Goal: Transaction & Acquisition: Obtain resource

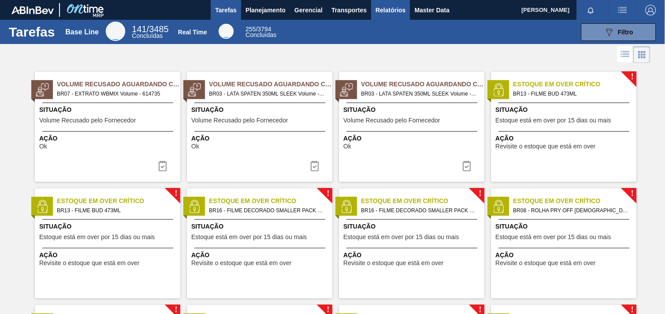
click at [390, 9] on span "Relatórios" at bounding box center [391, 10] width 30 height 11
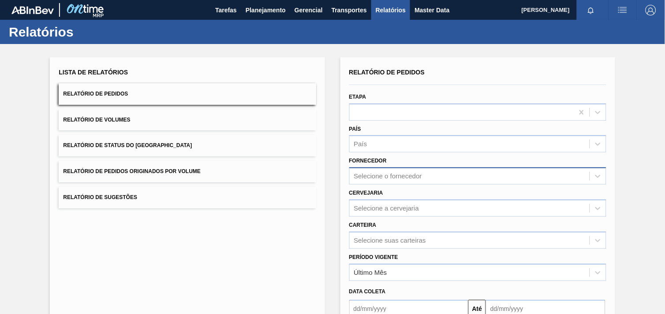
click at [395, 176] on div "Selecione o fornecedor" at bounding box center [477, 176] width 257 height 17
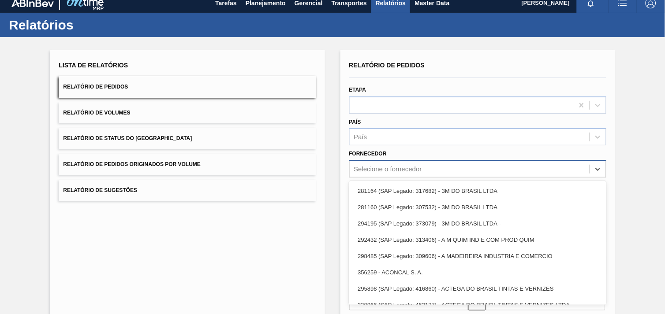
scroll to position [9, 0]
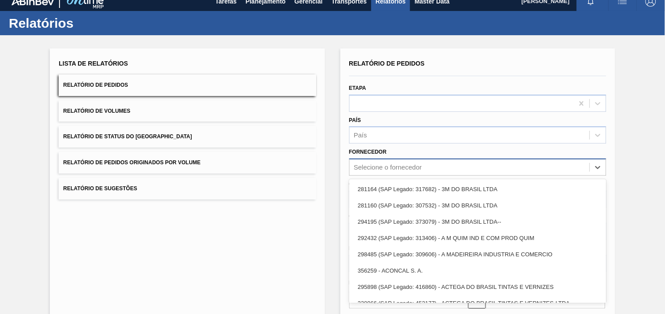
paste input "290167"
type input "290167"
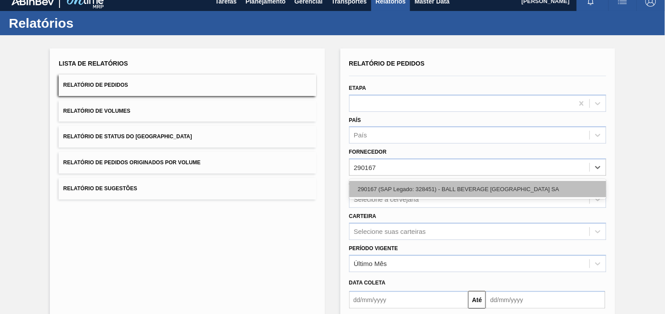
click at [403, 186] on div "290167 (SAP Legado: 328451) - BALL BEVERAGE [GEOGRAPHIC_DATA] SA" at bounding box center [477, 189] width 257 height 16
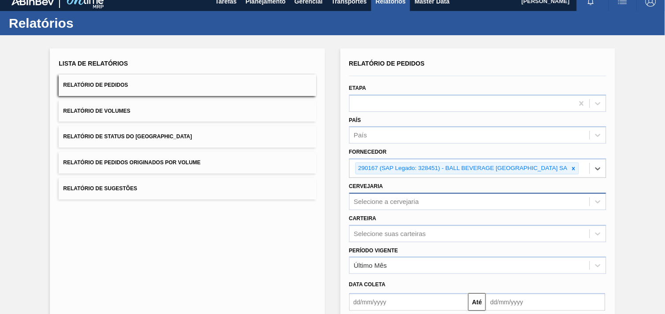
click at [410, 195] on div "Selecione a cervejaria" at bounding box center [477, 201] width 257 height 17
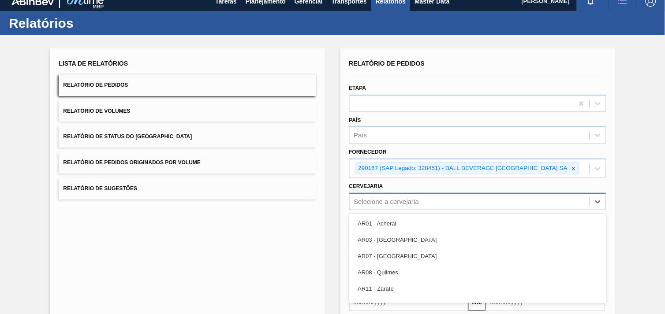
scroll to position [42, 0]
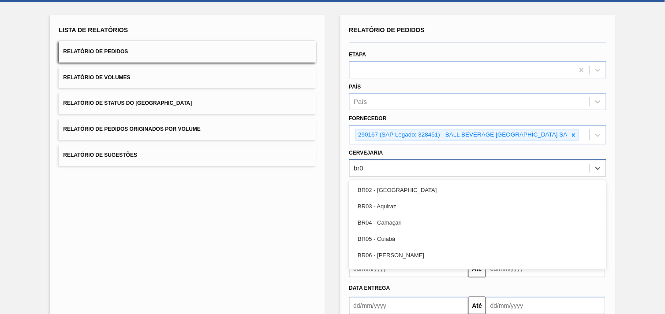
type input "br04"
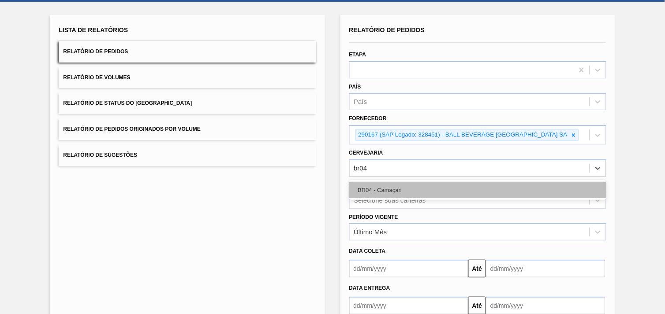
click at [408, 192] on div "BR04 - Camaçari" at bounding box center [477, 190] width 257 height 16
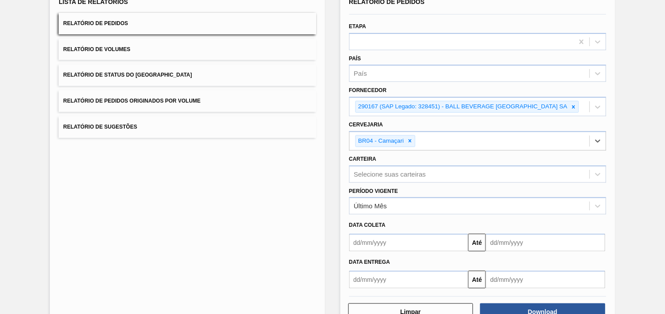
scroll to position [96, 0]
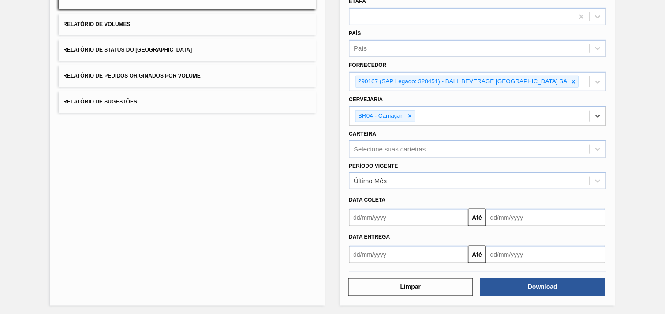
click at [588, 294] on div "Download" at bounding box center [543, 287] width 132 height 19
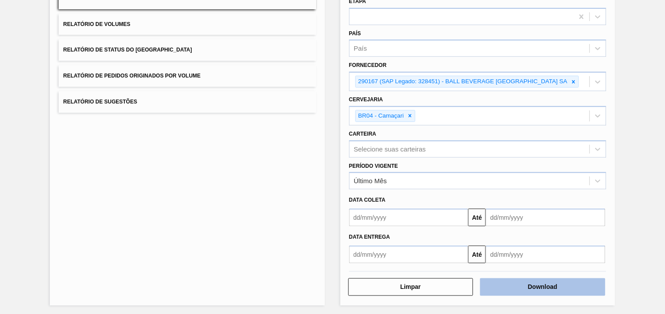
click at [576, 286] on button "Download" at bounding box center [542, 288] width 125 height 18
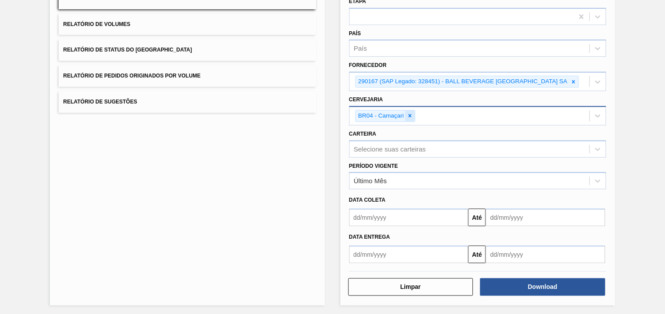
click at [407, 113] on icon at bounding box center [410, 116] width 6 height 6
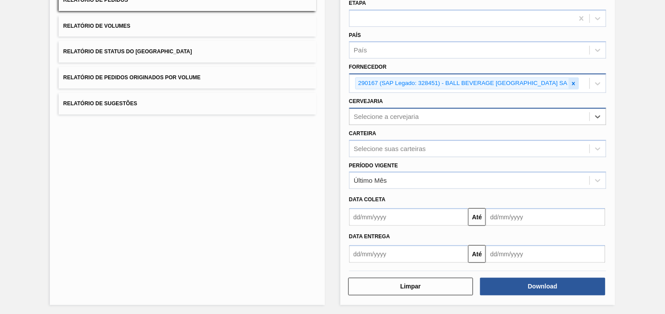
click at [573, 81] on icon at bounding box center [573, 84] width 6 height 6
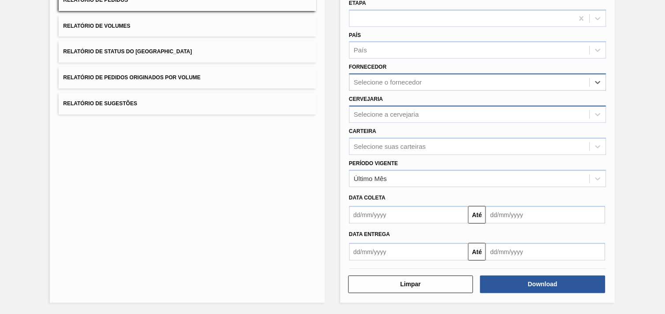
scroll to position [91, 0]
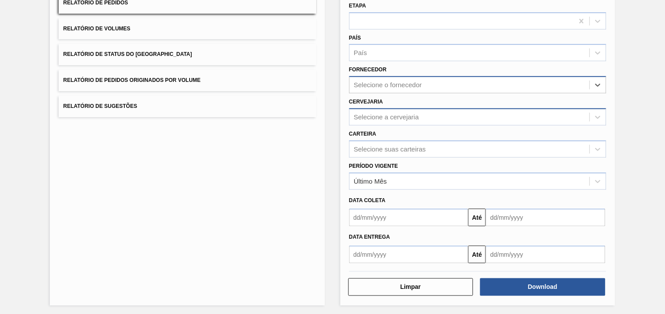
click at [474, 86] on div "Selecione o fornecedor" at bounding box center [470, 85] width 240 height 13
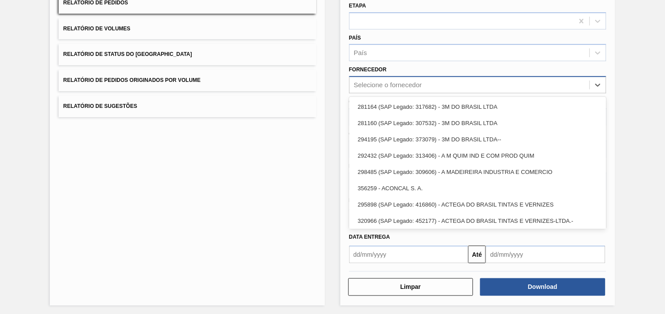
paste input "280304"
type input "280304"
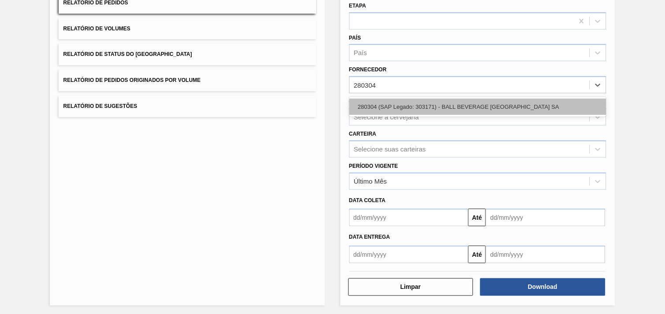
click at [451, 104] on div "280304 (SAP Legado: 303171) - BALL BEVERAGE [GEOGRAPHIC_DATA] SA" at bounding box center [477, 107] width 257 height 16
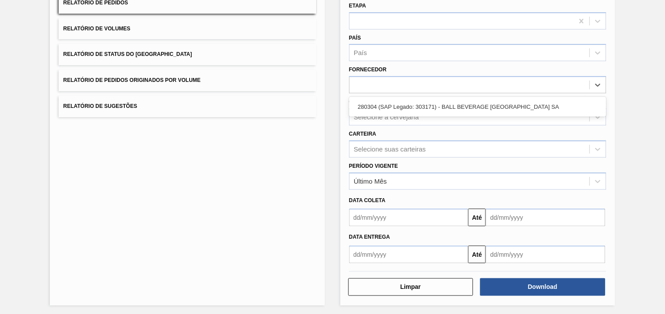
scroll to position [94, 0]
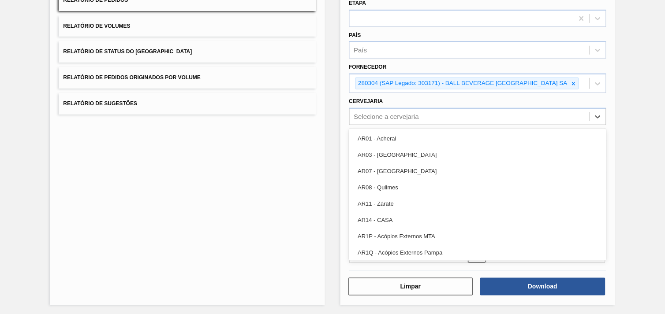
click at [422, 116] on div "Selecione a cervejaria" at bounding box center [470, 116] width 240 height 13
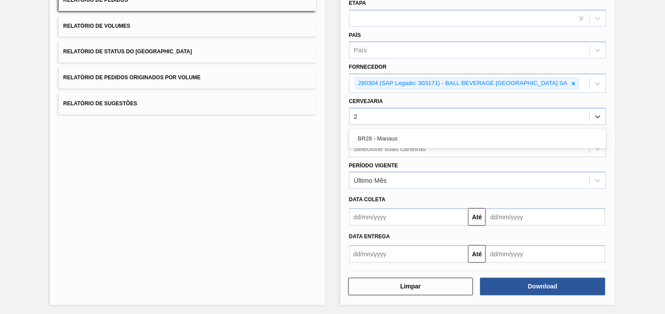
type input "28"
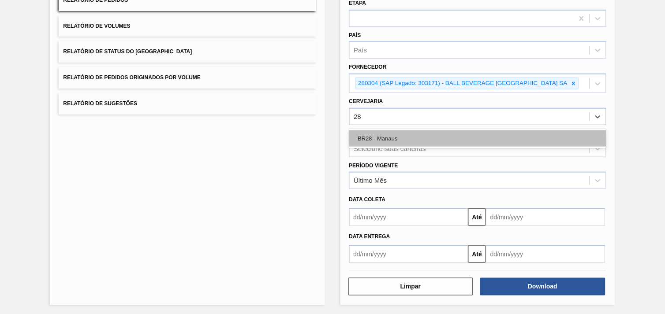
click at [411, 135] on div "BR28 - Manaus" at bounding box center [477, 138] width 257 height 16
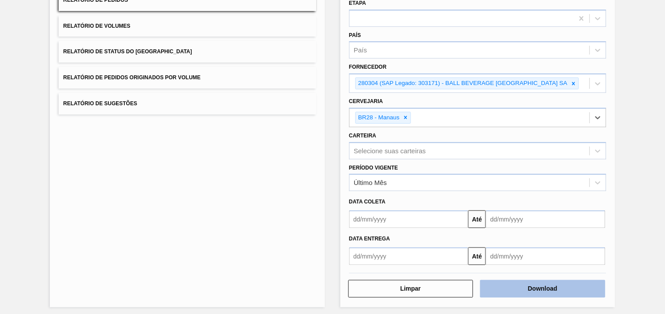
click at [539, 288] on button "Download" at bounding box center [542, 289] width 125 height 18
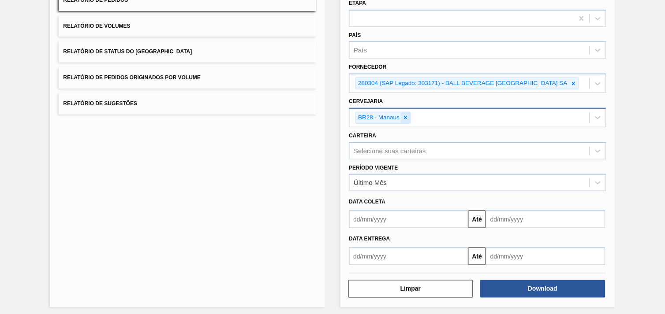
click at [408, 117] on div at bounding box center [406, 117] width 10 height 11
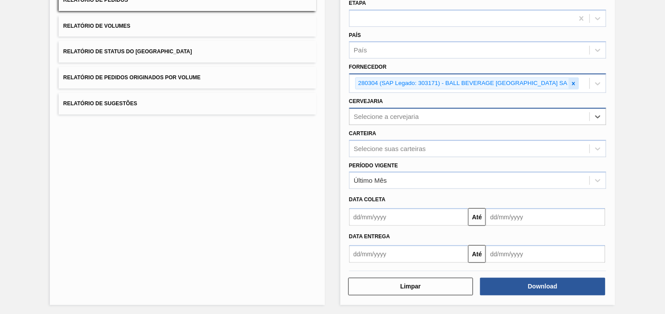
click at [574, 83] on icon at bounding box center [573, 83] width 3 height 3
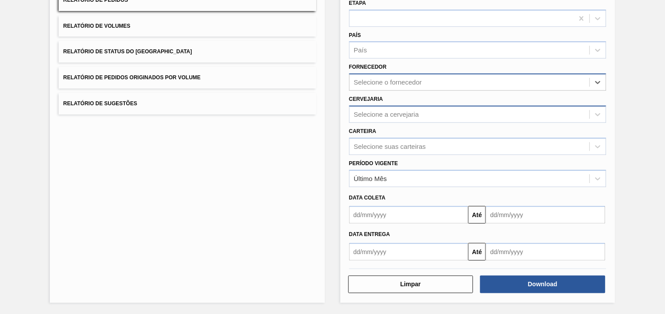
scroll to position [91, 0]
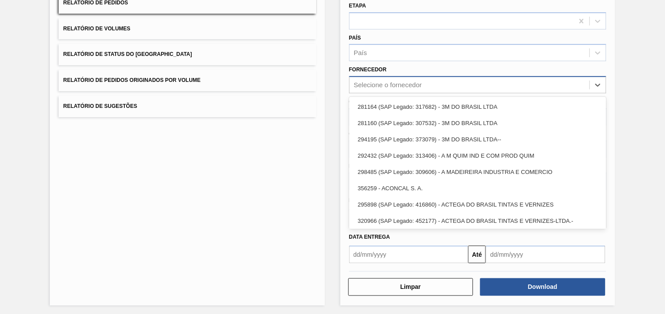
click at [455, 86] on div "Selecione o fornecedor" at bounding box center [470, 85] width 240 height 13
paste input "320622"
type input "320622"
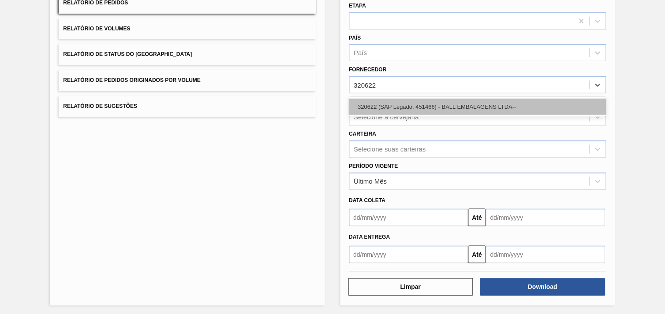
click at [442, 103] on div "320622 (SAP Legado: 451466) - BALL EMBALAGENS LTDA--" at bounding box center [477, 107] width 257 height 16
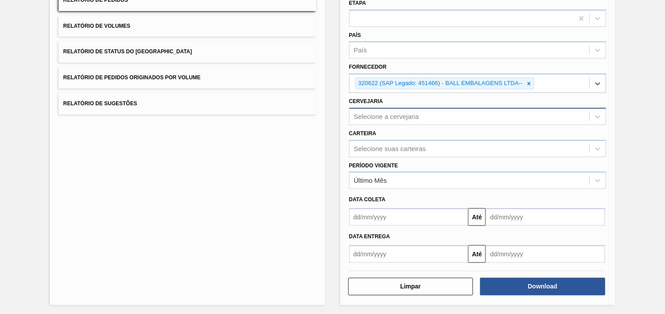
click at [415, 118] on div "Selecione a cervejaria" at bounding box center [386, 116] width 65 height 7
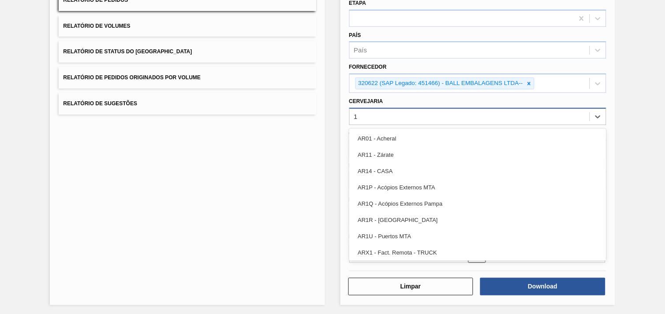
type input "11"
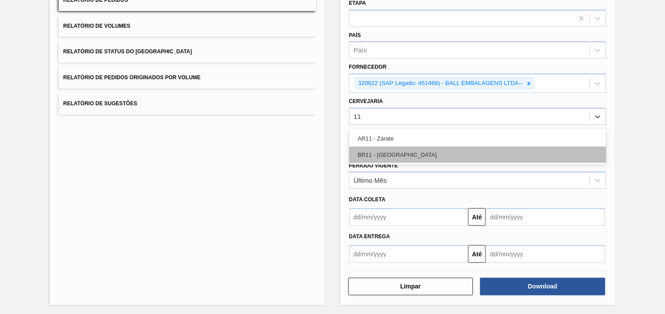
click at [411, 153] on div "BR11 - [GEOGRAPHIC_DATA]" at bounding box center [477, 155] width 257 height 16
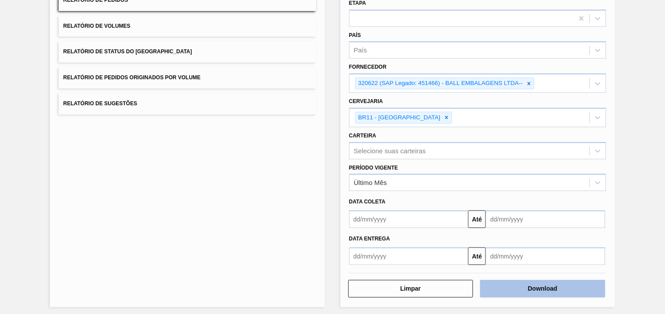
click at [521, 291] on button "Download" at bounding box center [542, 289] width 125 height 18
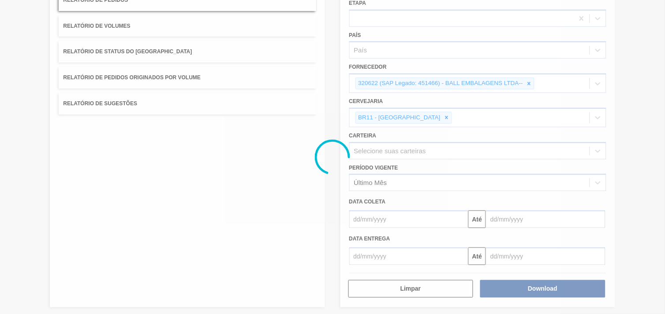
drag, startPoint x: 349, startPoint y: 152, endPoint x: 334, endPoint y: 159, distance: 17.0
click at [331, 159] on icon at bounding box center [332, 157] width 35 height 35
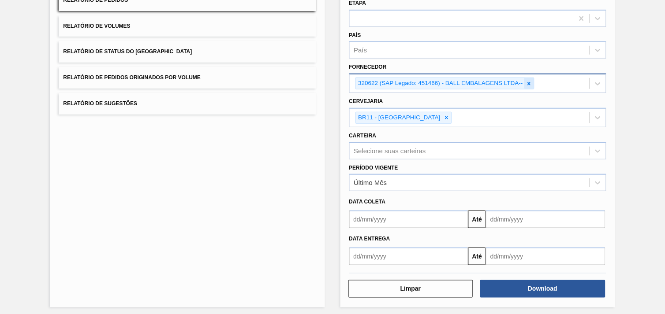
click at [529, 85] on icon at bounding box center [529, 84] width 6 height 6
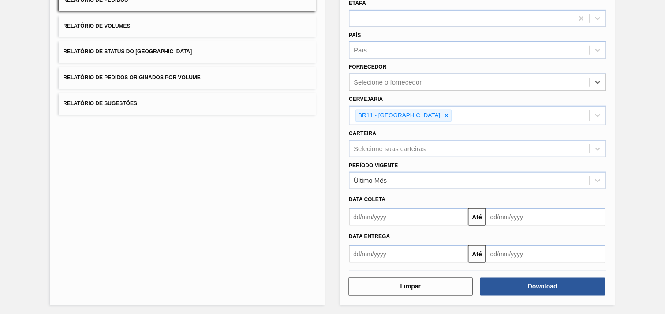
paste input "320622"
type input "320622"
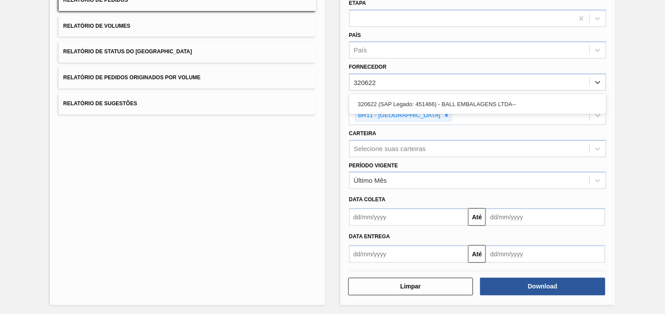
click at [510, 109] on div "320622 (SAP Legado: 451466) - BALL EMBALAGENS LTDA--" at bounding box center [477, 104] width 257 height 16
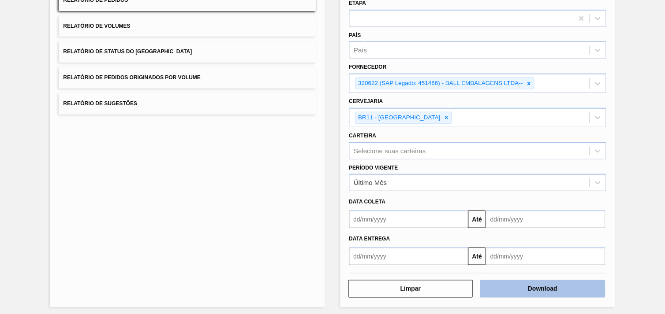
click at [561, 289] on button "Download" at bounding box center [542, 289] width 125 height 18
